Goal: Task Accomplishment & Management: Complete application form

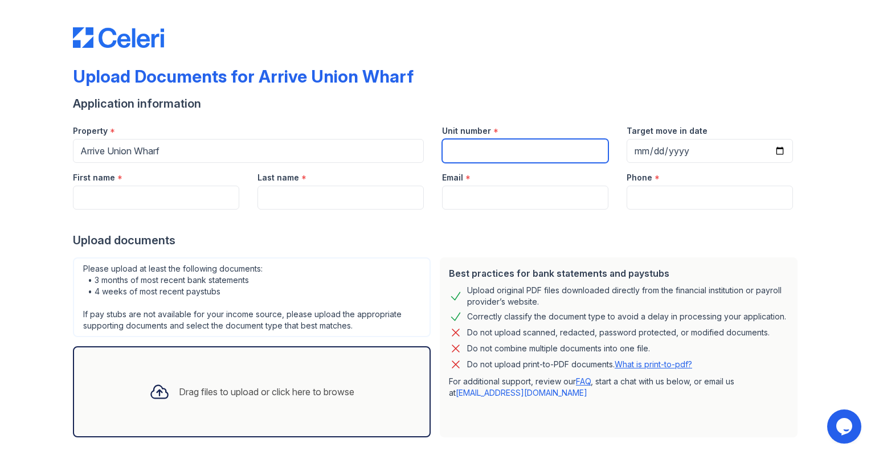
click at [461, 158] on input "Unit number" at bounding box center [525, 151] width 166 height 24
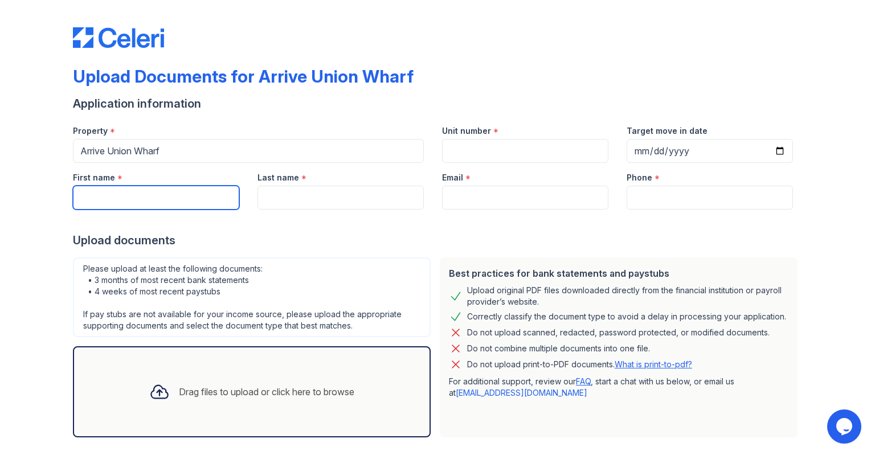
click at [105, 204] on input "First name" at bounding box center [156, 198] width 166 height 24
type input "[PERSON_NAME]"
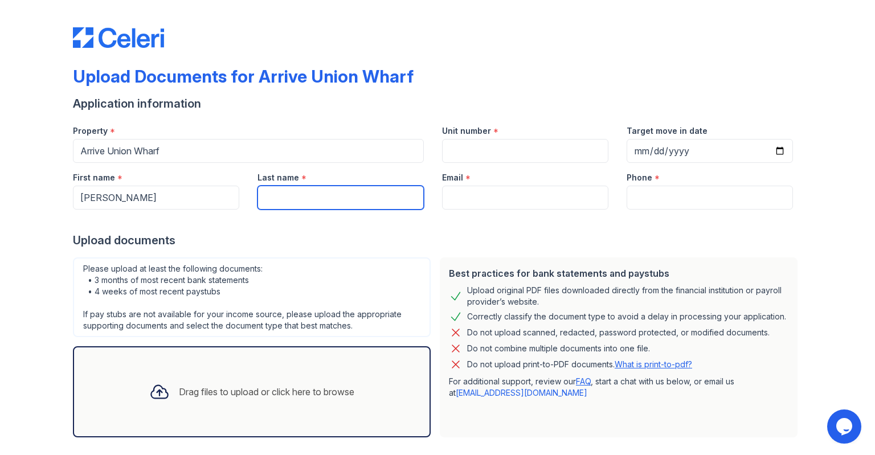
click at [284, 202] on input "Last name" at bounding box center [340, 198] width 166 height 24
type input "[PERSON_NAME]"
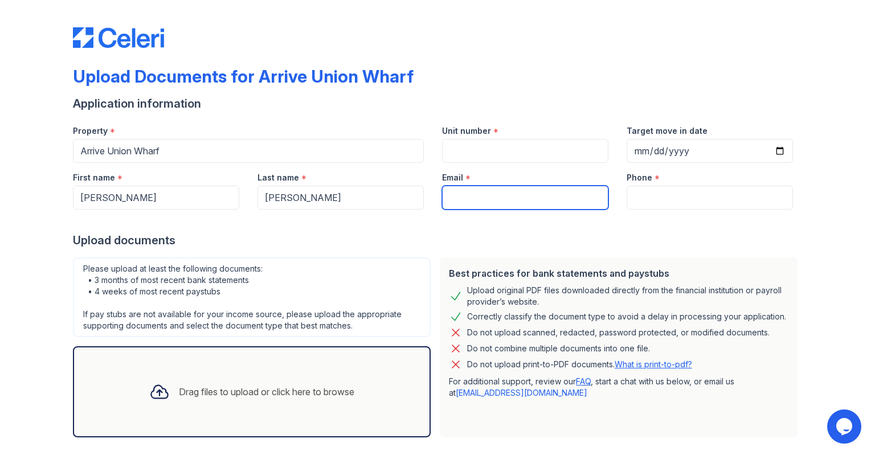
click at [474, 208] on input "Email" at bounding box center [525, 198] width 166 height 24
type input "[EMAIL_ADDRESS][DOMAIN_NAME]"
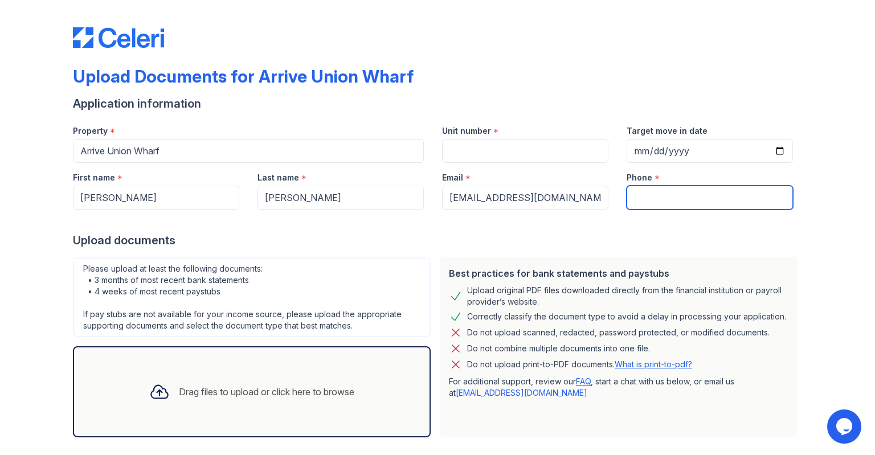
click at [676, 203] on input "Phone" at bounding box center [709, 198] width 166 height 24
type input "7325759558"
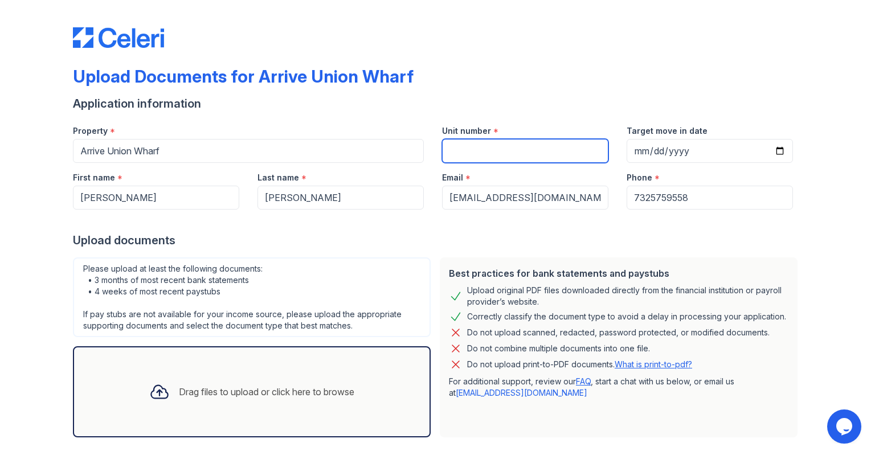
click at [496, 145] on input "Unit number" at bounding box center [525, 151] width 166 height 24
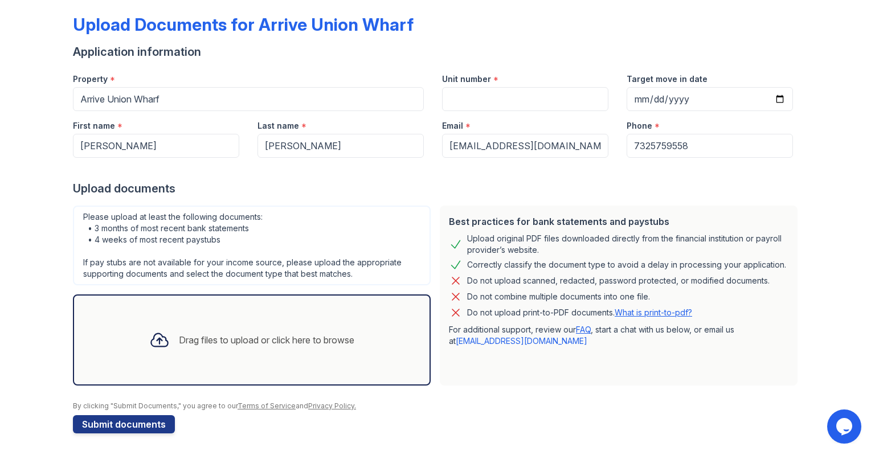
click at [165, 346] on icon at bounding box center [159, 340] width 20 height 20
click at [180, 309] on div "Drag files to upload or click here to browse" at bounding box center [252, 339] width 358 height 91
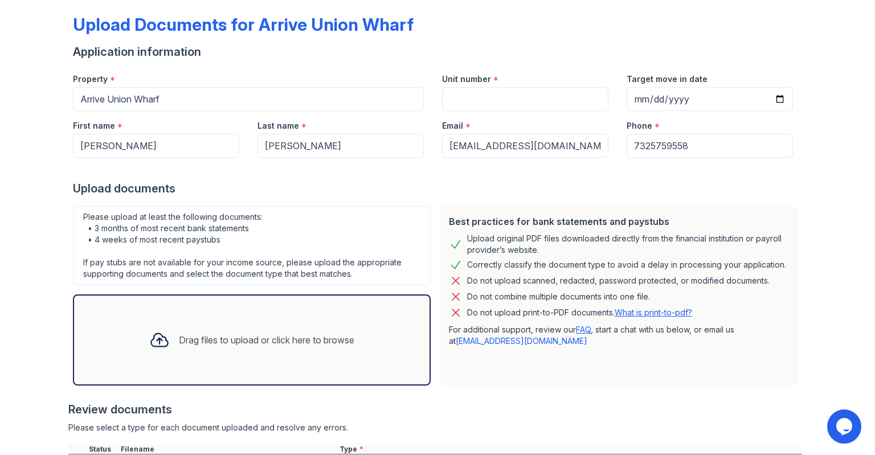
scroll to position [158, 0]
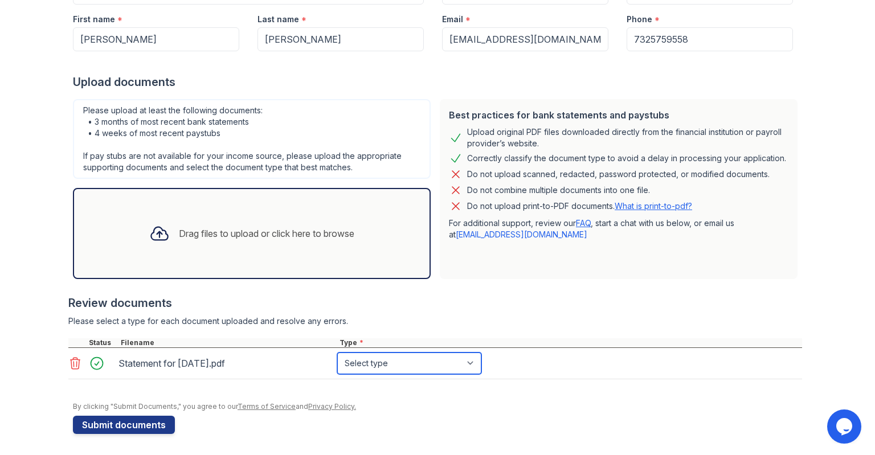
click at [337, 352] on select "Select type Paystub Bank Statement Offer Letter Tax Documents Benefit Award Let…" at bounding box center [409, 363] width 144 height 22
select select "paystub"
click option "Paystub" at bounding box center [0, 0] width 0 height 0
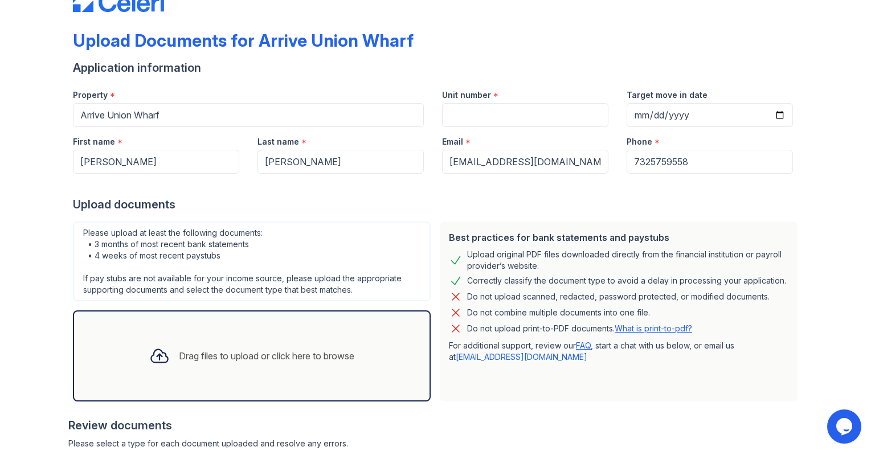
scroll to position [18, 0]
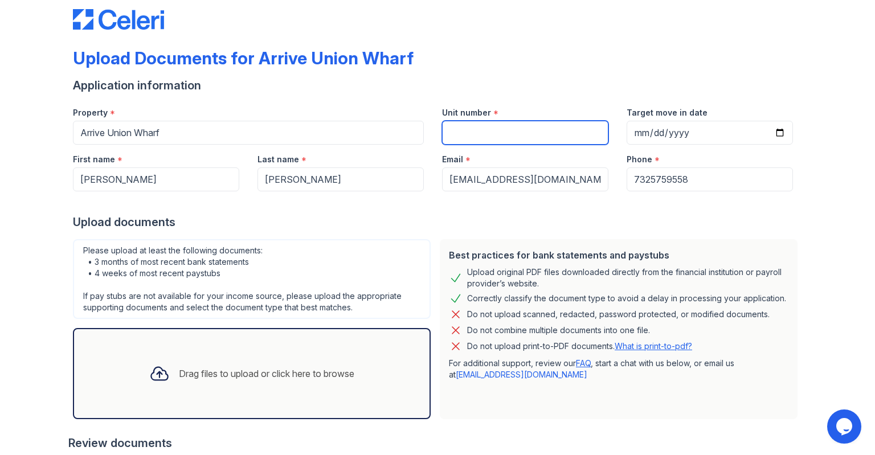
click at [500, 125] on input "Unit number" at bounding box center [525, 133] width 166 height 24
type input "465"
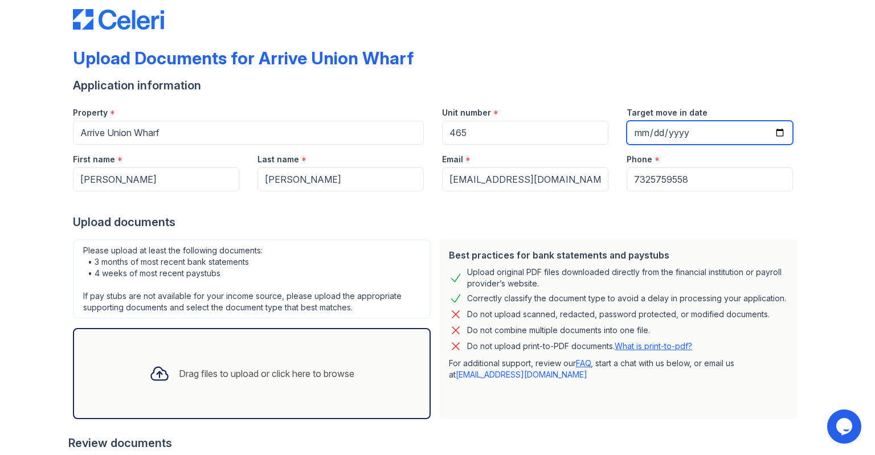
click at [631, 129] on input "Target move in date" at bounding box center [709, 133] width 166 height 24
type input "[DATE]"
click at [502, 114] on div "Unit number *" at bounding box center [525, 109] width 166 height 23
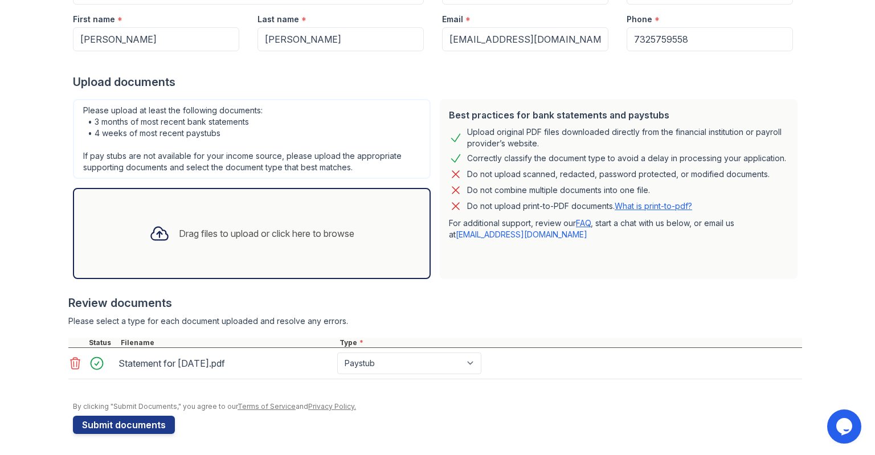
click at [153, 242] on icon at bounding box center [159, 233] width 20 height 20
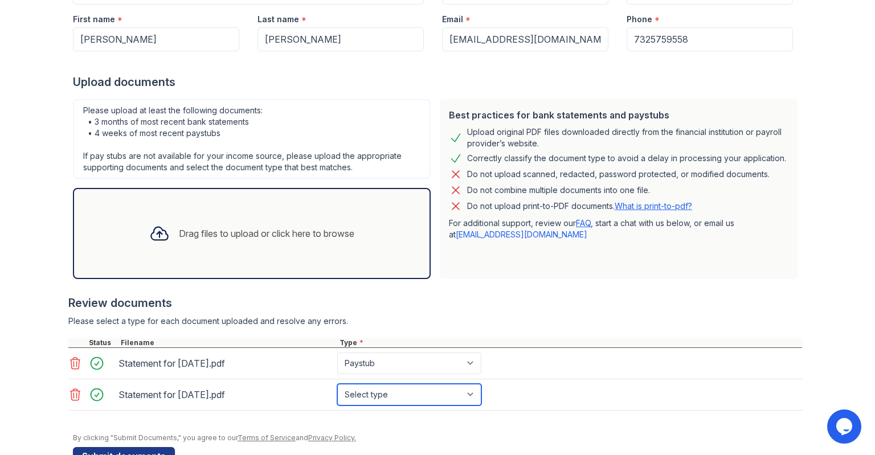
click at [337, 384] on select "Select type Paystub Bank Statement Offer Letter Tax Documents Benefit Award Let…" at bounding box center [409, 395] width 144 height 22
select select "paystub"
click option "Paystub" at bounding box center [0, 0] width 0 height 0
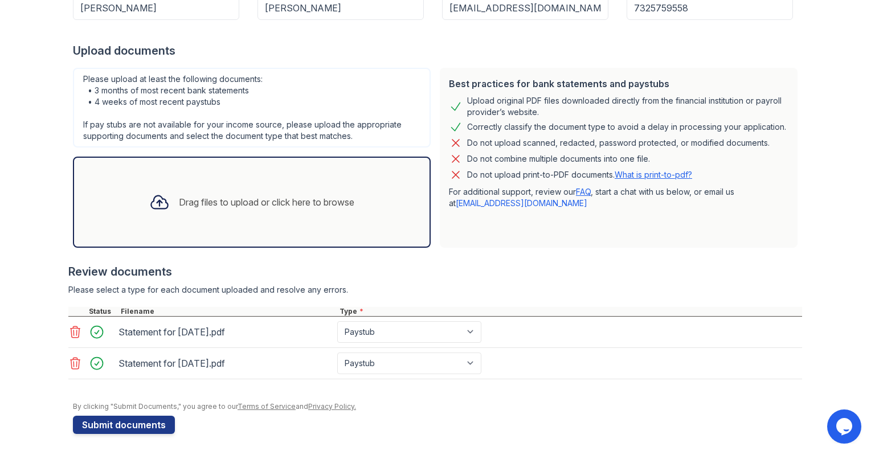
click at [160, 199] on icon at bounding box center [159, 202] width 20 height 20
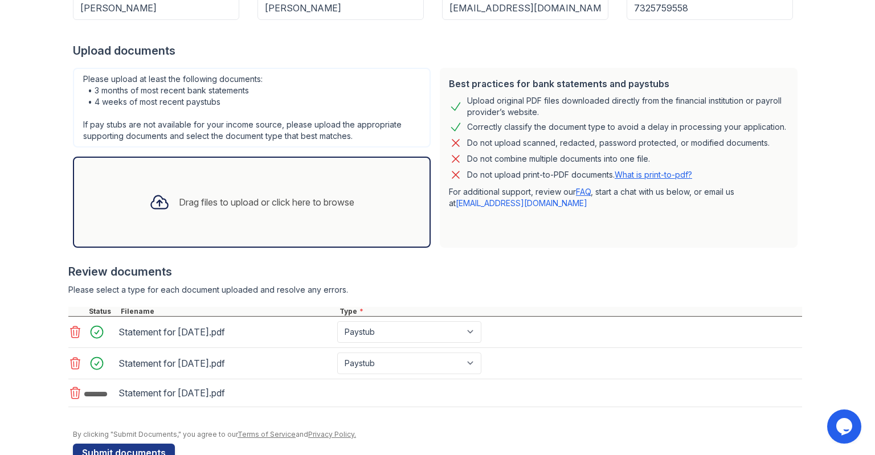
scroll to position [220, 0]
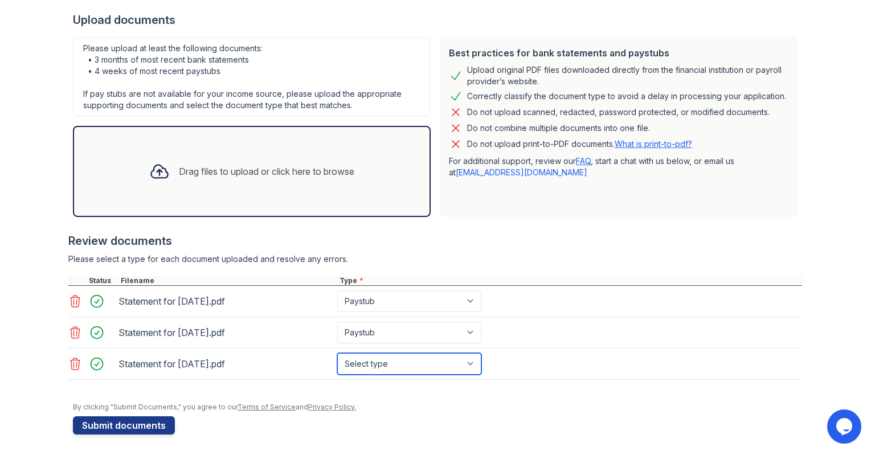
click at [337, 353] on select "Select type Paystub Bank Statement Offer Letter Tax Documents Benefit Award Let…" at bounding box center [409, 364] width 144 height 22
select select "paystub"
click option "Paystub" at bounding box center [0, 0] width 0 height 0
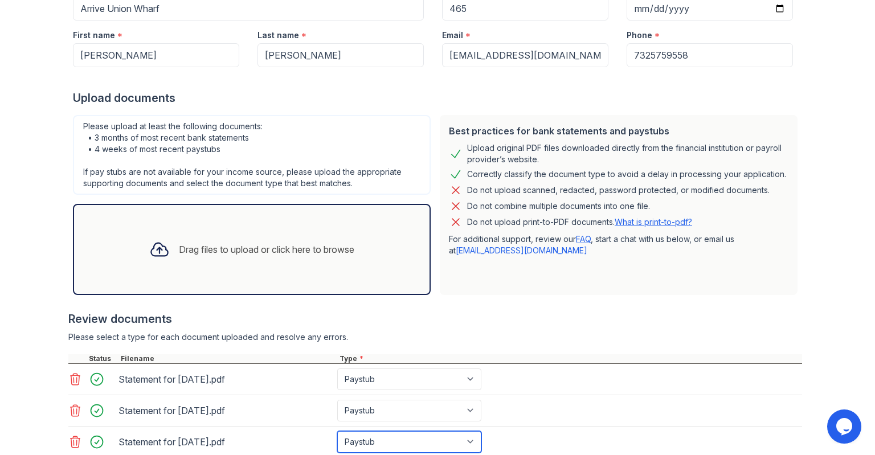
scroll to position [142, 0]
click at [157, 247] on icon at bounding box center [159, 250] width 20 height 20
click at [150, 251] on icon at bounding box center [159, 250] width 20 height 20
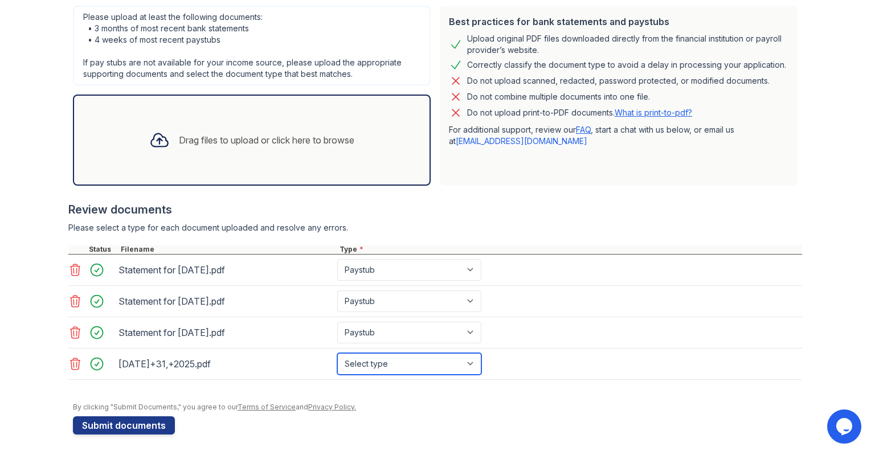
click at [337, 353] on select "Select type Paystub Bank Statement Offer Letter Tax Documents Benefit Award Let…" at bounding box center [409, 364] width 144 height 22
select select "bank_statement"
click option "Bank Statement" at bounding box center [0, 0] width 0 height 0
click at [173, 165] on div "Drag files to upload or click here to browse" at bounding box center [252, 140] width 358 height 91
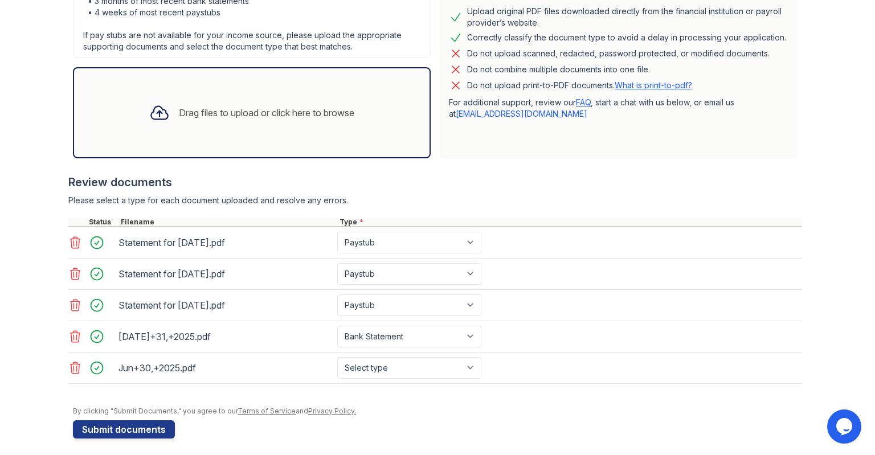
scroll to position [280, 0]
click at [337, 356] on select "Select type Paystub Bank Statement Offer Letter Tax Documents Benefit Award Let…" at bounding box center [409, 367] width 144 height 22
select select "bank_statement"
click option "Bank Statement" at bounding box center [0, 0] width 0 height 0
click at [208, 142] on div "Drag files to upload or click here to browse" at bounding box center [252, 112] width 358 height 91
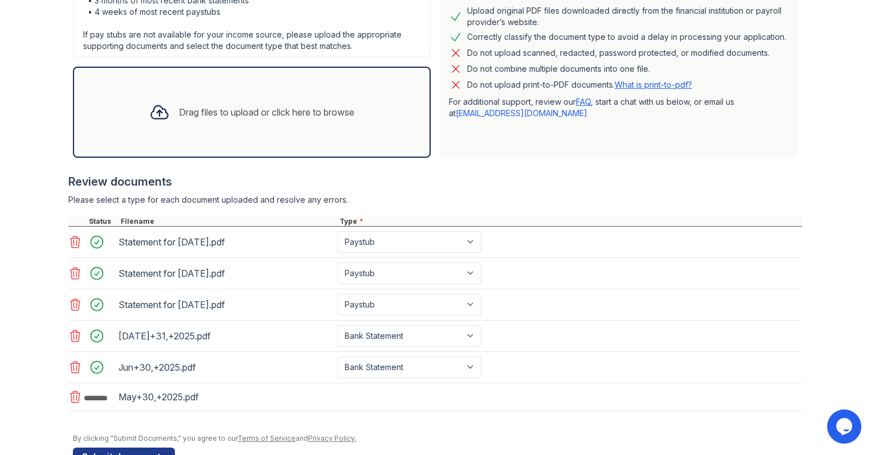
scroll to position [313, 0]
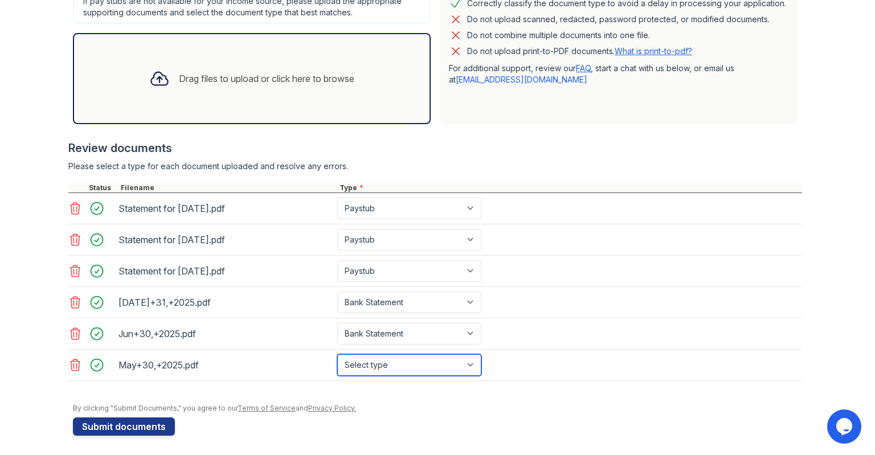
click at [337, 354] on select "Select type Paystub Bank Statement Offer Letter Tax Documents Benefit Award Let…" at bounding box center [409, 365] width 144 height 22
select select "bank_statement"
click option "Bank Statement" at bounding box center [0, 0] width 0 height 0
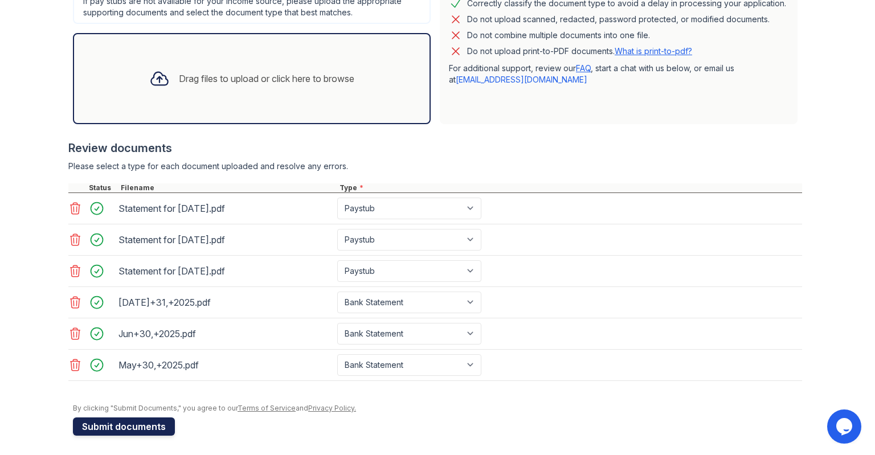
click at [122, 429] on button "Submit documents" at bounding box center [124, 426] width 102 height 18
